Goal: Task Accomplishment & Management: Complete application form

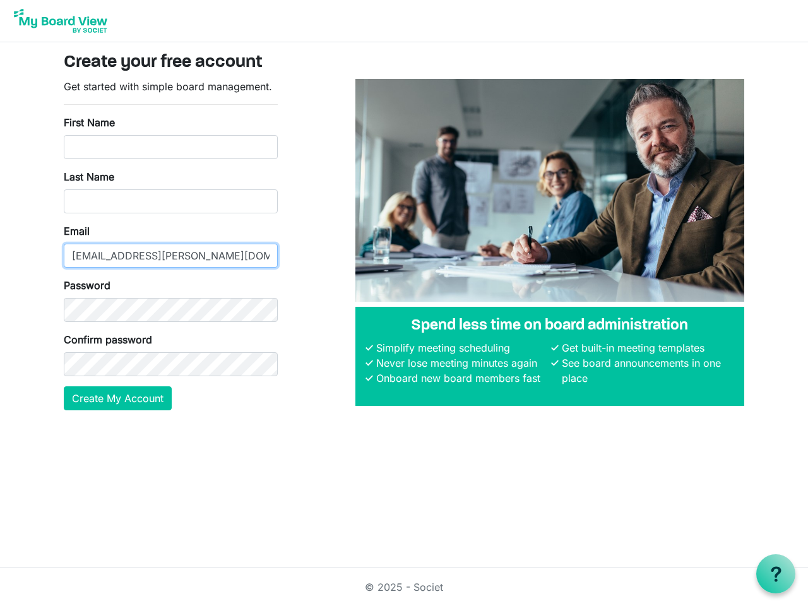
click at [170, 244] on input "[EMAIL_ADDRESS][PERSON_NAME][DOMAIN_NAME]" at bounding box center [171, 256] width 214 height 24
click at [118, 398] on button "Create My Account" at bounding box center [118, 398] width 108 height 24
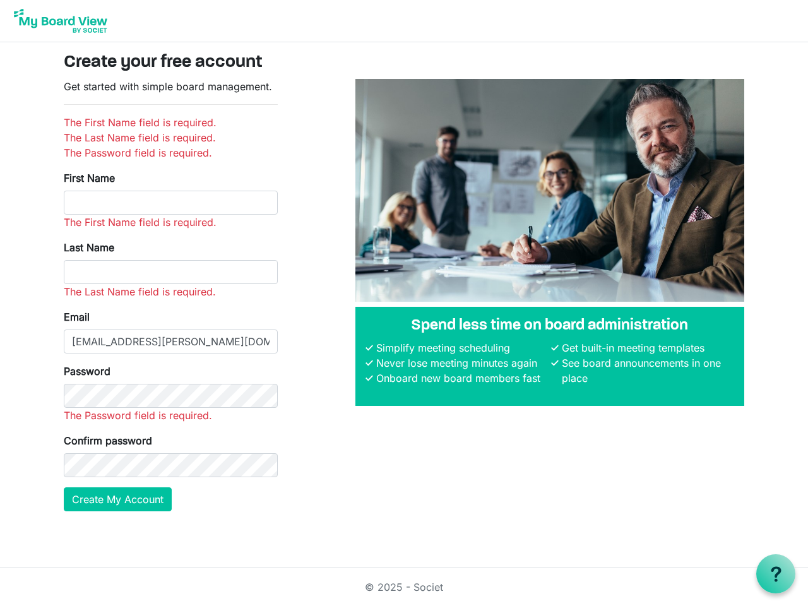
click at [776, 574] on use at bounding box center [775, 573] width 10 height 15
